Goal: Check status: Check status

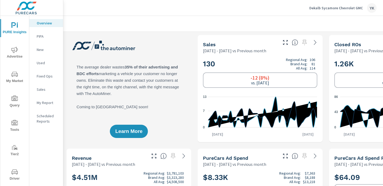
scroll to position [0, 74]
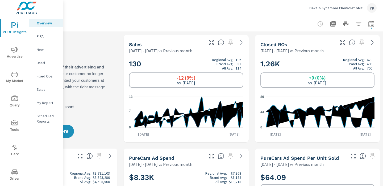
click at [373, 27] on icon "button" at bounding box center [371, 23] width 6 height 6
select select "Previous month"
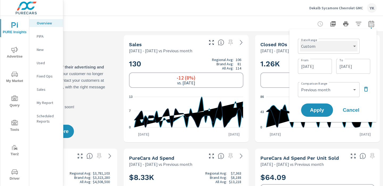
click at [340, 47] on select "Custom [DATE] Last week Last 7 days Last 14 days Last 30 days Last 45 days Last…" at bounding box center [328, 46] width 57 height 11
click at [300, 41] on select "Custom [DATE] Last week Last 7 days Last 14 days Last 30 days Last 45 days Last…" at bounding box center [328, 46] width 57 height 11
select select "Last month"
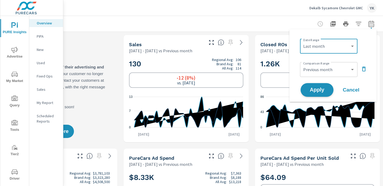
click at [312, 88] on span "Apply" at bounding box center [317, 90] width 22 height 5
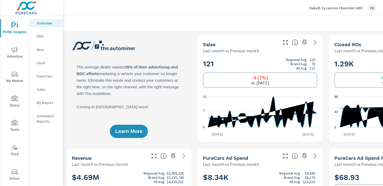
click at [44, 48] on p "New" at bounding box center [48, 49] width 22 height 5
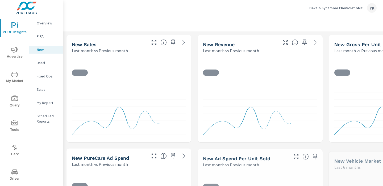
scroll to position [0, 0]
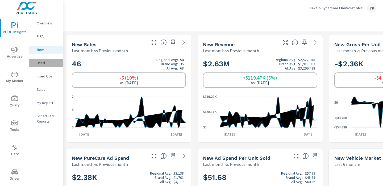
click at [41, 62] on p "Used" at bounding box center [48, 62] width 22 height 5
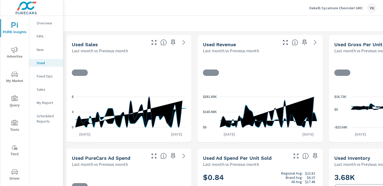
scroll to position [0, 0]
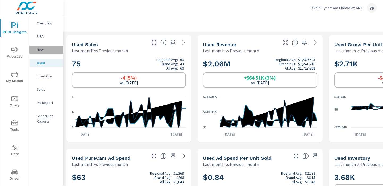
click at [50, 50] on p "New" at bounding box center [48, 49] width 22 height 5
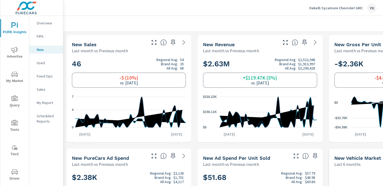
scroll to position [0, 74]
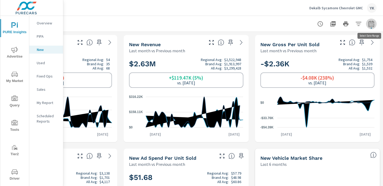
click at [373, 24] on icon "button" at bounding box center [371, 24] width 6 height 6
select select "Last month"
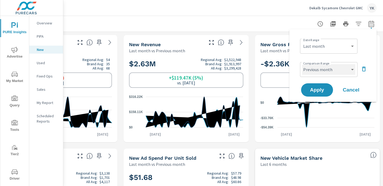
click at [339, 68] on select "Custom Previous period Previous month Previous year" at bounding box center [328, 69] width 53 height 11
click at [302, 64] on select "Custom Previous period Previous month Previous year" at bounding box center [328, 69] width 53 height 11
select select "Previous year"
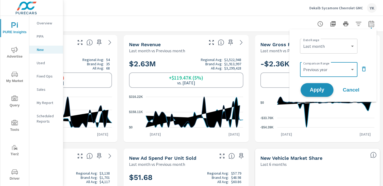
click at [321, 93] on span "Apply" at bounding box center [317, 90] width 22 height 5
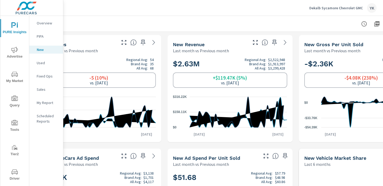
scroll to position [0, 74]
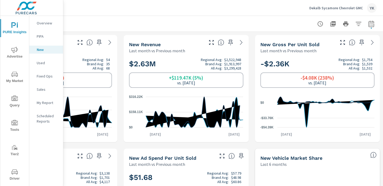
click at [371, 27] on button "button" at bounding box center [371, 24] width 11 height 11
select select "Last month"
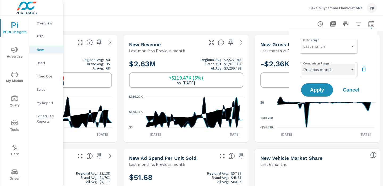
click at [320, 69] on select "Custom Previous period Previous month Previous year" at bounding box center [328, 69] width 53 height 11
click at [302, 64] on select "Custom Previous period Previous month Previous year" at bounding box center [328, 69] width 53 height 11
select select "Previous year"
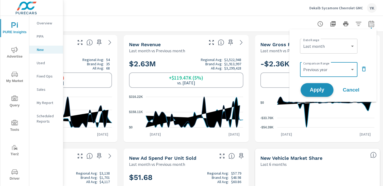
click at [315, 88] on span "Apply" at bounding box center [317, 90] width 22 height 5
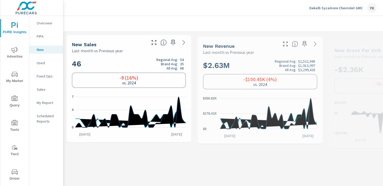
scroll to position [0, 0]
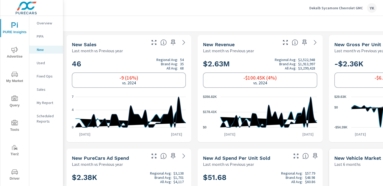
click at [46, 58] on nav "Overview PIPA New Used Fixed Ops Sales My Report Scheduled Reports" at bounding box center [46, 74] width 34 height 117
click at [46, 60] on div "Used" at bounding box center [46, 63] width 34 height 8
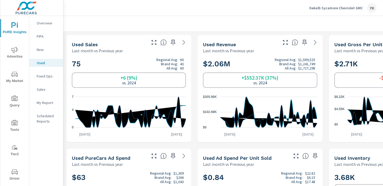
scroll to position [0, 0]
click at [48, 48] on p "New" at bounding box center [48, 49] width 22 height 5
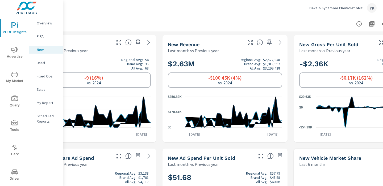
scroll to position [0, 74]
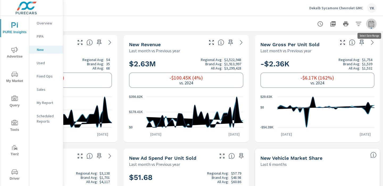
click at [372, 22] on icon "button" at bounding box center [371, 24] width 6 height 6
select select "Last month"
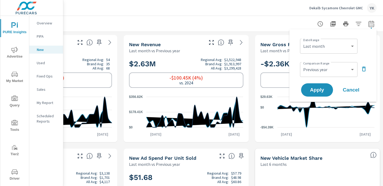
click at [333, 59] on div "Date Range Custom [DATE] Last week Last 7 days Last 14 days Last 30 days Last 4…" at bounding box center [333, 65] width 74 height 64
click at [329, 70] on select "Custom Previous period Previous month Previous year" at bounding box center [328, 69] width 53 height 11
click at [302, 64] on select "Custom Previous period Previous month Previous year" at bounding box center [328, 69] width 53 height 11
select select "Previous month"
click at [320, 90] on span "Apply" at bounding box center [317, 90] width 22 height 5
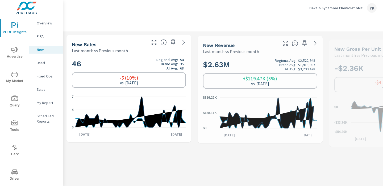
click at [56, 24] on p "Overview" at bounding box center [48, 22] width 22 height 5
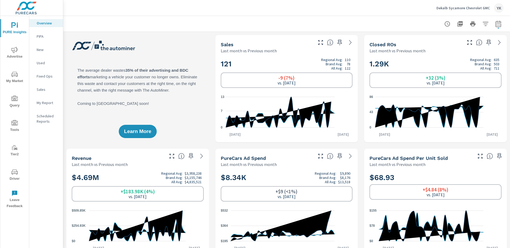
scroll to position [0, 0]
